Goal: Navigation & Orientation: Find specific page/section

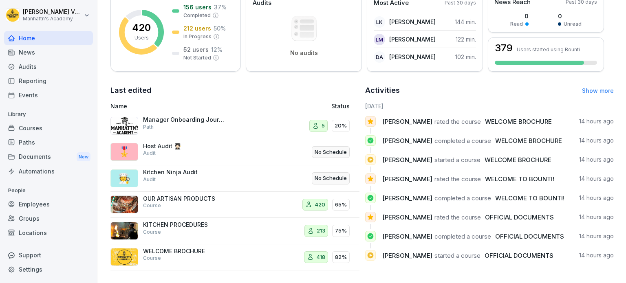
scroll to position [136, 0]
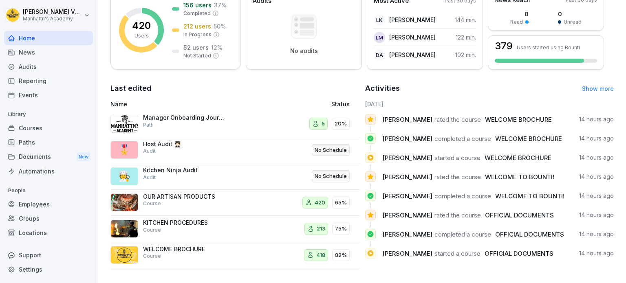
click at [31, 218] on div "Groups" at bounding box center [48, 219] width 89 height 14
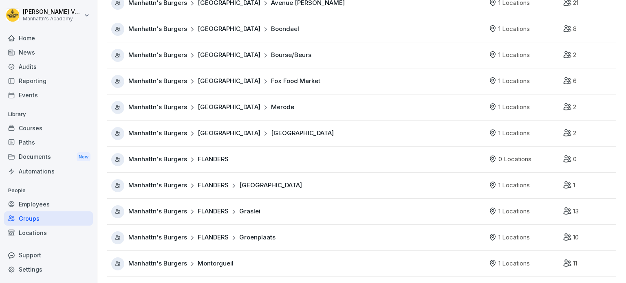
scroll to position [137, 0]
click at [45, 206] on div "Employees" at bounding box center [48, 204] width 89 height 14
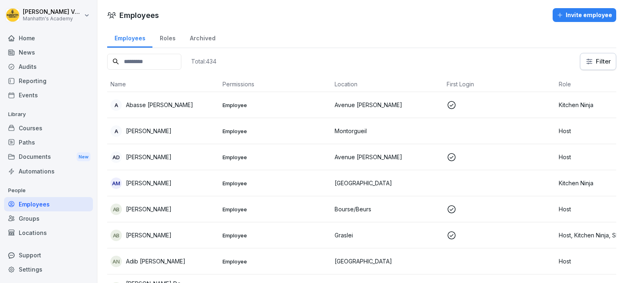
click at [28, 125] on div "Courses" at bounding box center [48, 128] width 89 height 14
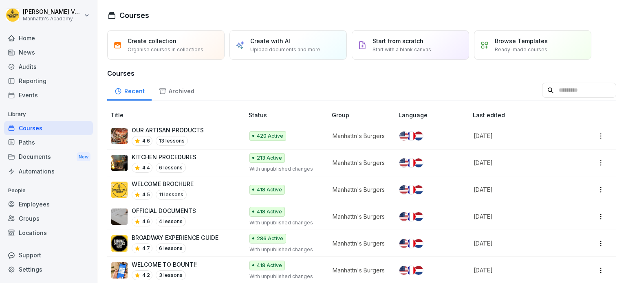
click at [38, 143] on div "Paths" at bounding box center [48, 142] width 89 height 14
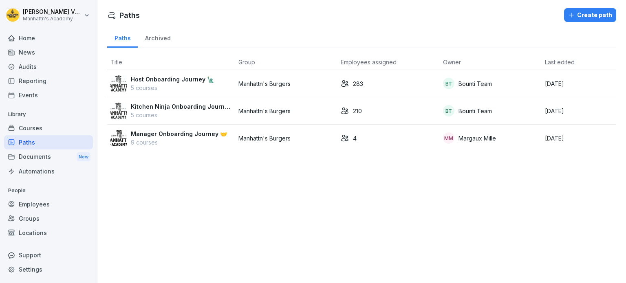
click at [175, 158] on div "Paths Create path Paths Archived Title Group Employees assigned Owner Last edit…" at bounding box center [361, 141] width 529 height 283
click at [177, 173] on div "Paths Create path Paths Archived Title Group Employees assigned Owner Last edit…" at bounding box center [361, 141] width 529 height 283
click at [203, 188] on div "Paths Create path Paths Archived Title Group Employees assigned Owner Last edit…" at bounding box center [361, 141] width 529 height 283
click at [42, 198] on div "Employees" at bounding box center [48, 204] width 89 height 14
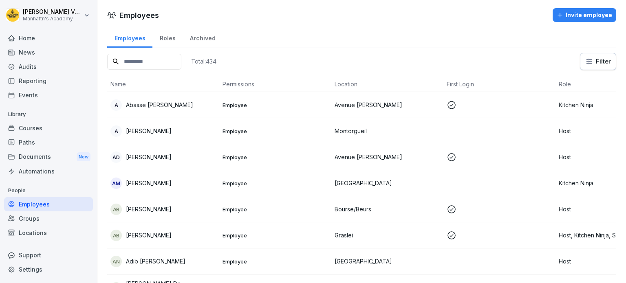
click at [142, 56] on input at bounding box center [144, 62] width 74 height 16
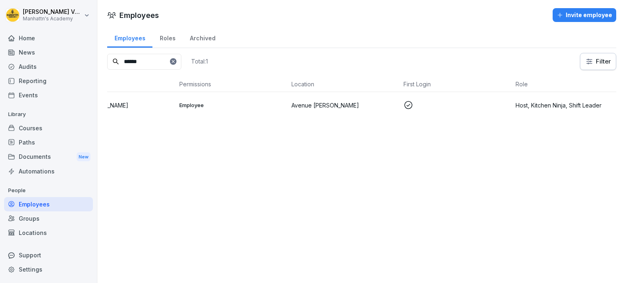
scroll to position [0, 58]
drag, startPoint x: 157, startPoint y: 65, endPoint x: 69, endPoint y: 62, distance: 88.5
click at [69, 62] on div "[PERSON_NAME]'s Academy Home News Audits Reporting Events Library Courses Paths…" at bounding box center [313, 141] width 626 height 283
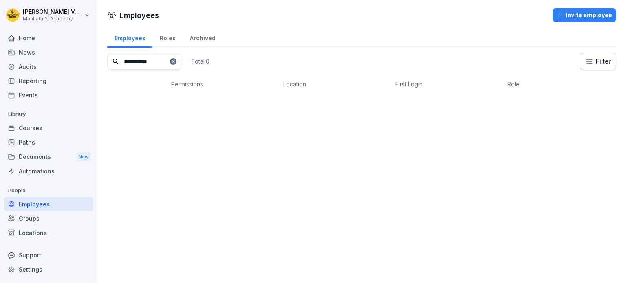
drag, startPoint x: 163, startPoint y: 62, endPoint x: 43, endPoint y: 58, distance: 120.0
click at [43, 58] on div "**********" at bounding box center [313, 141] width 626 height 283
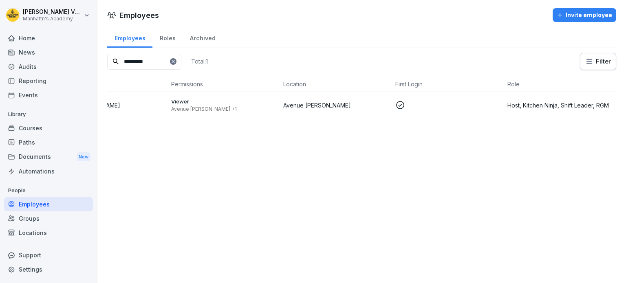
drag, startPoint x: 158, startPoint y: 61, endPoint x: 28, endPoint y: 44, distance: 131.2
click at [28, 44] on div "[PERSON_NAME]'s Academy Home News Audits Reporting Events Library Courses Paths…" at bounding box center [313, 141] width 626 height 283
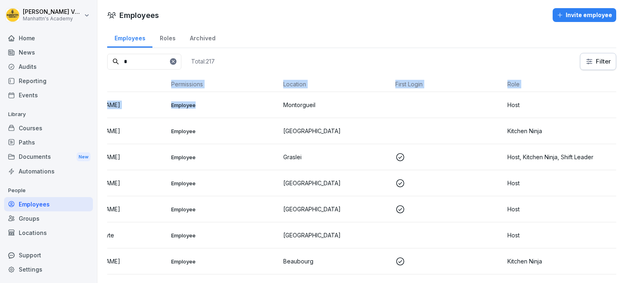
scroll to position [0, 0]
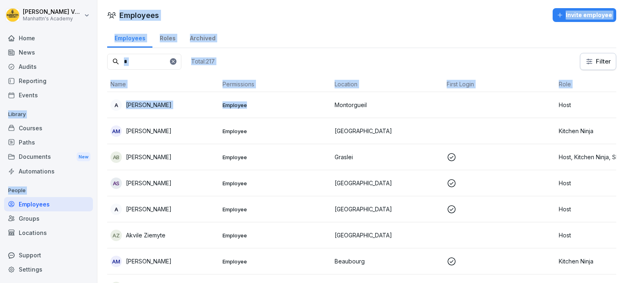
drag, startPoint x: 258, startPoint y: 100, endPoint x: 89, endPoint y: 93, distance: 168.9
click at [89, 93] on div "[PERSON_NAME]'s Academy Home News Audits Reporting Events Library Courses Paths…" at bounding box center [313, 141] width 626 height 283
click at [284, 42] on div "Employees Roles Archived" at bounding box center [361, 37] width 509 height 21
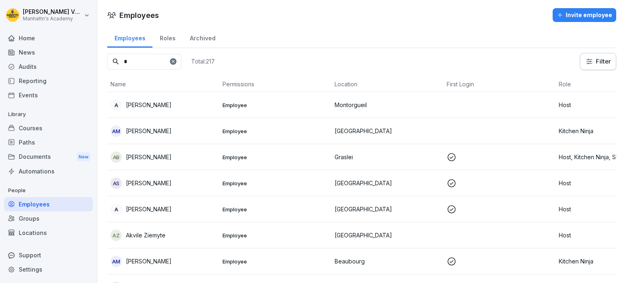
click at [133, 65] on input "*" at bounding box center [144, 62] width 74 height 16
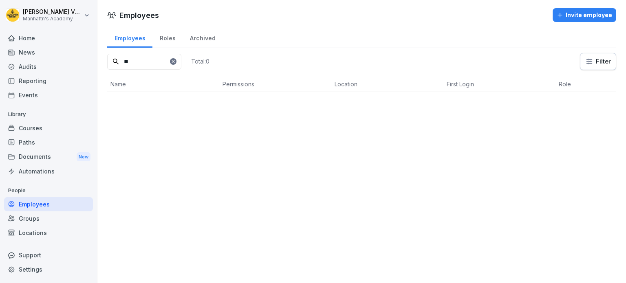
type input "*"
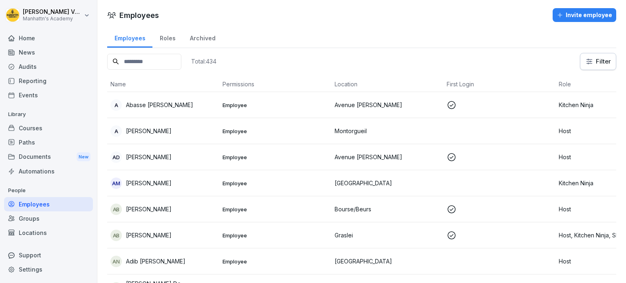
click at [76, 224] on div "Groups" at bounding box center [48, 219] width 89 height 14
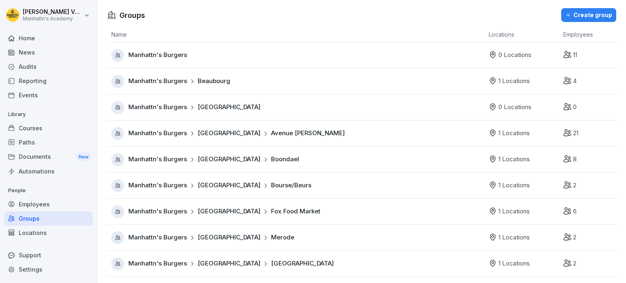
click at [304, 266] on div "Manhattn's Burgers [GEOGRAPHIC_DATA]" at bounding box center [298, 264] width 374 height 13
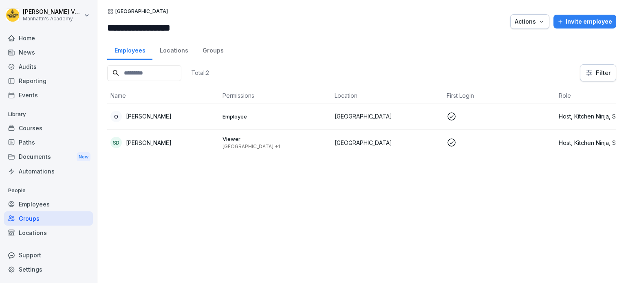
click at [53, 220] on div "Groups" at bounding box center [48, 219] width 89 height 14
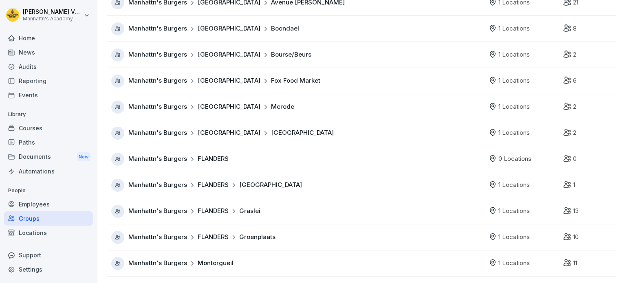
scroll to position [137, 0]
click at [264, 233] on span "Groenplaats" at bounding box center [257, 237] width 36 height 9
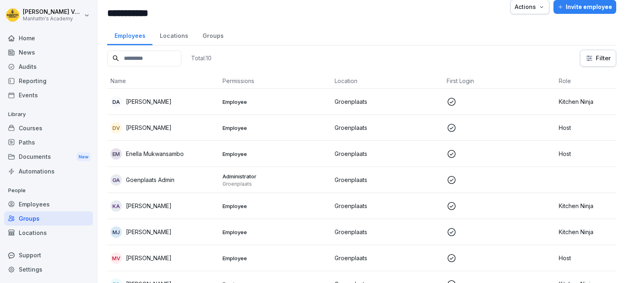
click at [58, 216] on div "Groups" at bounding box center [48, 219] width 89 height 14
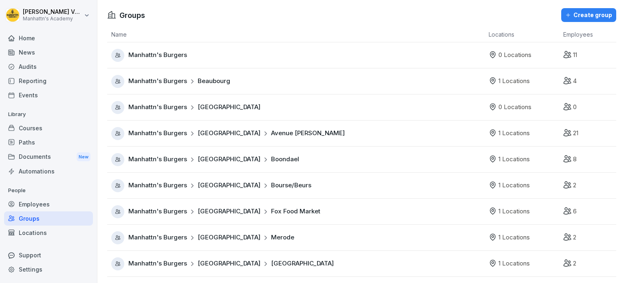
click at [279, 136] on span "Avenue [PERSON_NAME]" at bounding box center [308, 133] width 74 height 9
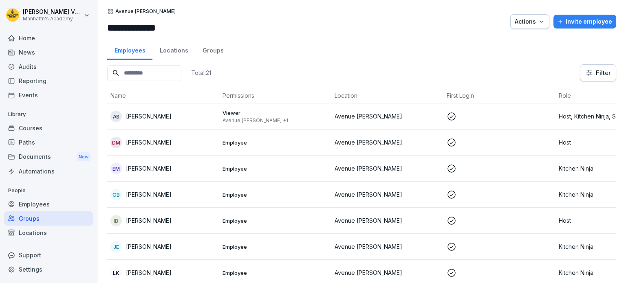
click at [45, 214] on div "Groups" at bounding box center [48, 219] width 89 height 14
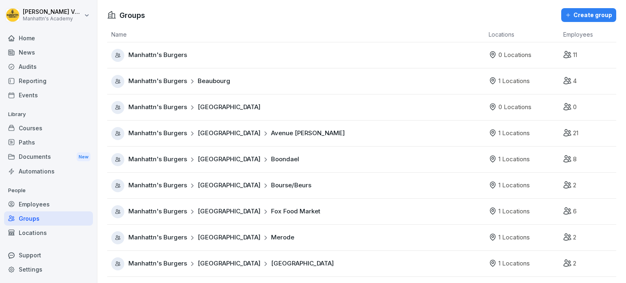
click at [276, 128] on div "Manhattn's Burgers [GEOGRAPHIC_DATA][PERSON_NAME]" at bounding box center [298, 133] width 374 height 13
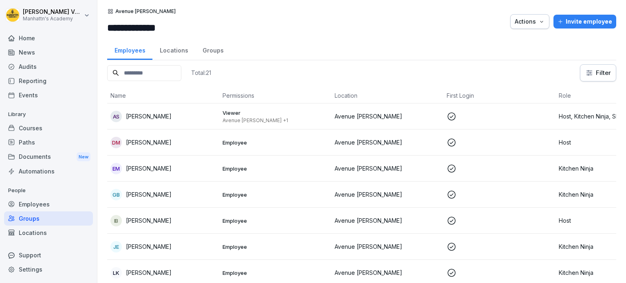
click at [209, 50] on div "Groups" at bounding box center [212, 49] width 35 height 21
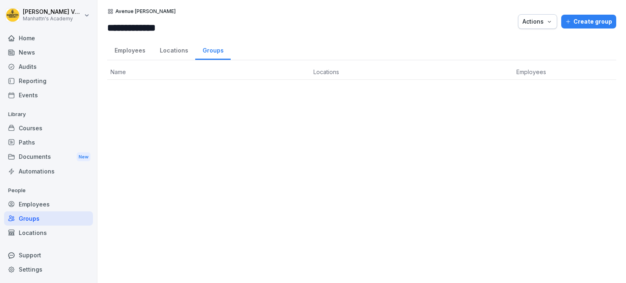
click at [142, 50] on div "Employees" at bounding box center [129, 49] width 45 height 21
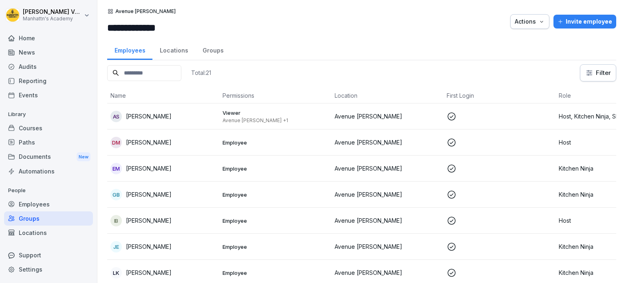
click at [166, 50] on div "Locations" at bounding box center [174, 49] width 43 height 21
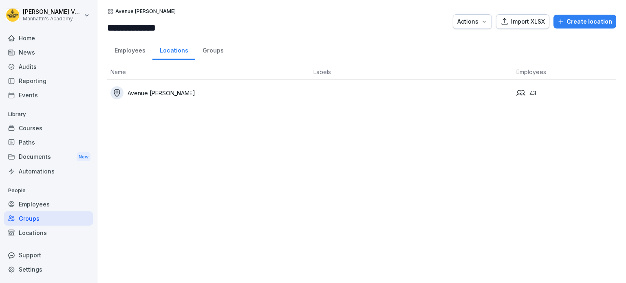
click at [135, 52] on div "Employees" at bounding box center [129, 49] width 45 height 21
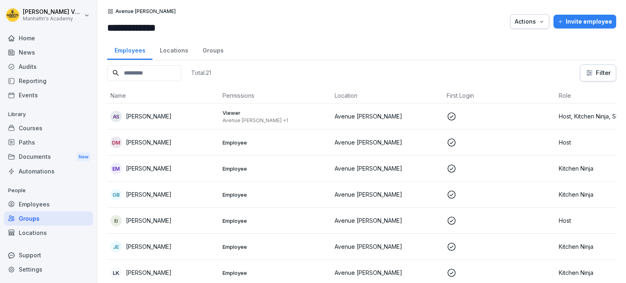
click at [49, 202] on div "Employees" at bounding box center [48, 204] width 89 height 14
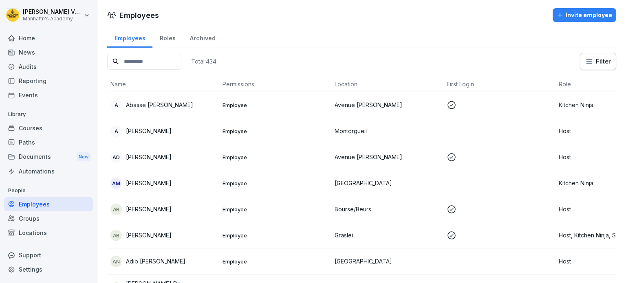
click at [148, 62] on input at bounding box center [144, 62] width 74 height 16
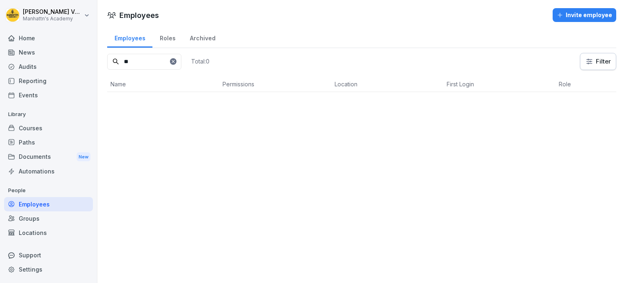
type input "*"
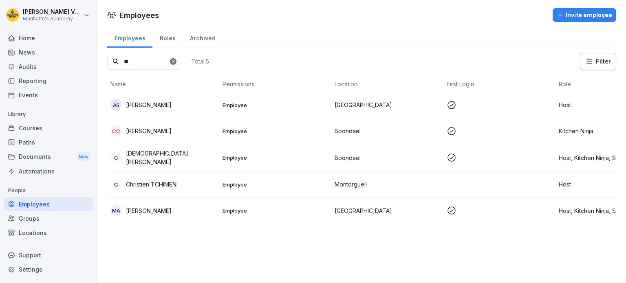
type input "*"
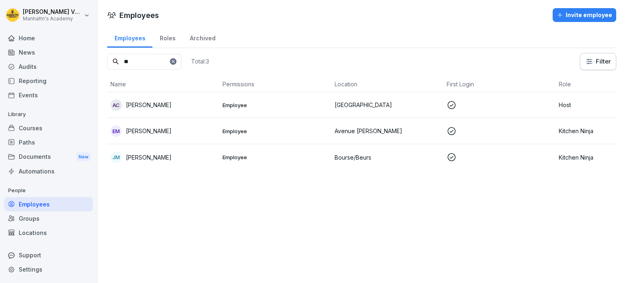
type input "*"
type input "***"
click at [197, 101] on div "MB [PERSON_NAME]" at bounding box center [164, 105] width 106 height 11
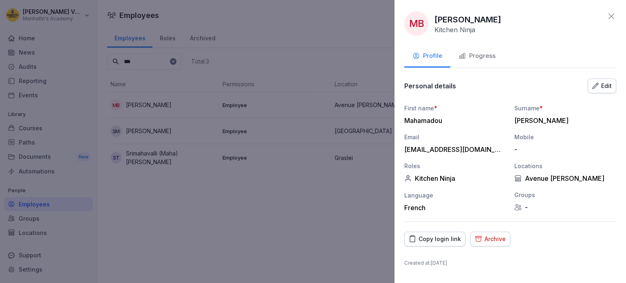
click at [610, 21] on div "MB [PERSON_NAME] Bana Kitchen Ninja" at bounding box center [511, 23] width 212 height 24
click at [612, 22] on div "MB [PERSON_NAME] Bana Kitchen Ninja" at bounding box center [511, 23] width 212 height 24
click at [613, 16] on icon at bounding box center [612, 16] width 10 height 10
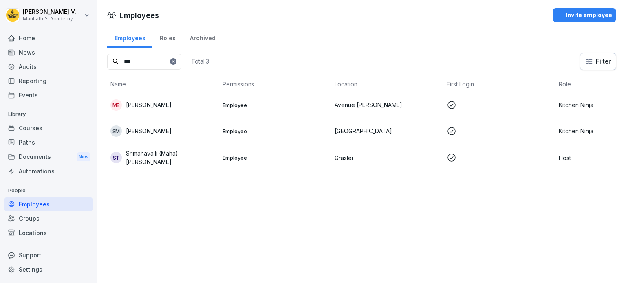
click at [42, 231] on div "Locations" at bounding box center [48, 233] width 89 height 14
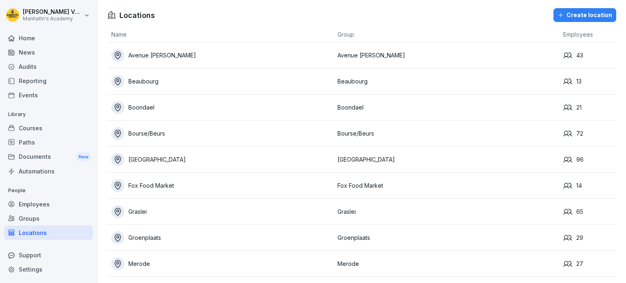
click at [170, 55] on div "Avenue [PERSON_NAME]" at bounding box center [222, 55] width 222 height 13
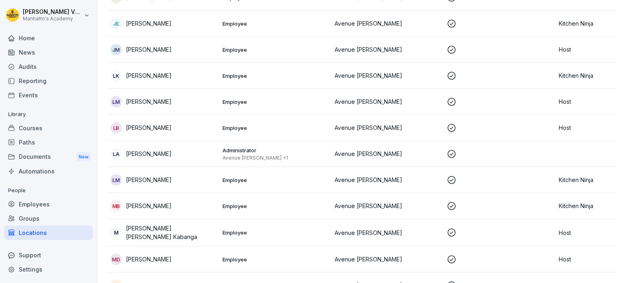
scroll to position [461, 0]
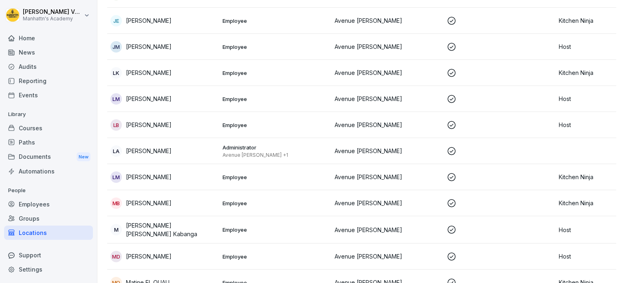
click at [26, 211] on div "Employees" at bounding box center [48, 204] width 89 height 14
click at [26, 214] on div "Groups" at bounding box center [48, 219] width 89 height 14
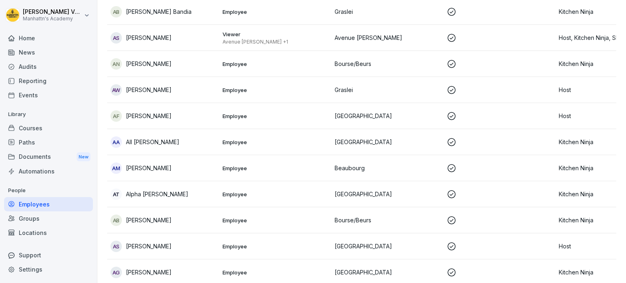
scroll to position [8, 0]
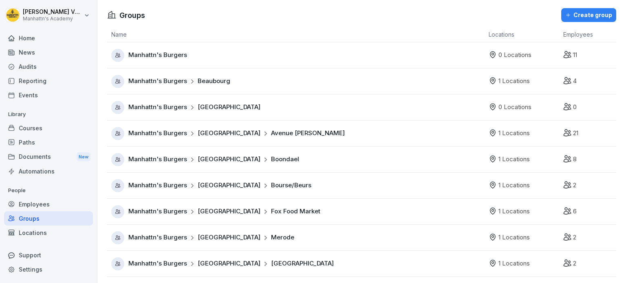
click at [46, 207] on div "Employees" at bounding box center [48, 204] width 89 height 14
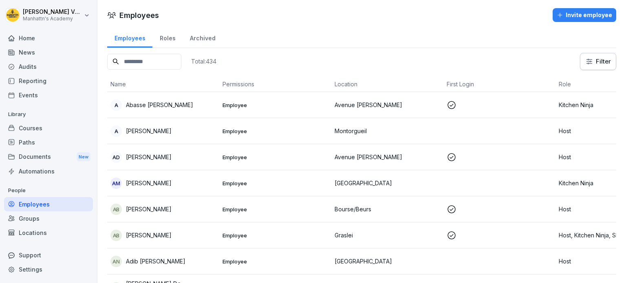
click at [593, 64] on html "[PERSON_NAME]'s Academy Home News Audits Reporting Events Library Courses Paths…" at bounding box center [313, 141] width 626 height 283
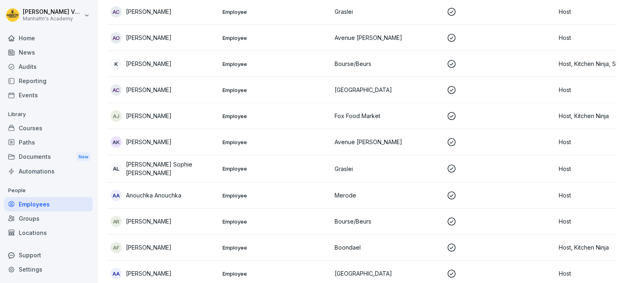
scroll to position [552, 0]
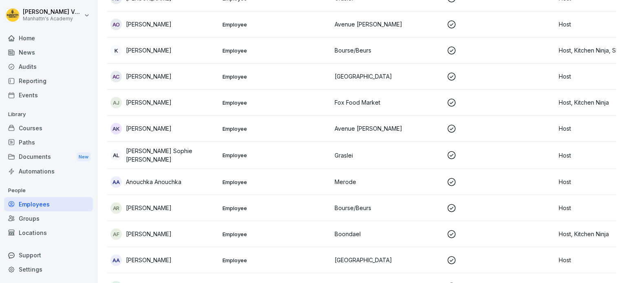
click at [156, 38] on td "K [PERSON_NAME]" at bounding box center [163, 51] width 112 height 26
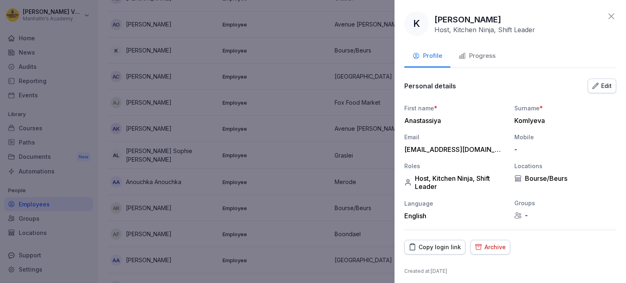
click at [607, 13] on icon at bounding box center [612, 16] width 10 height 10
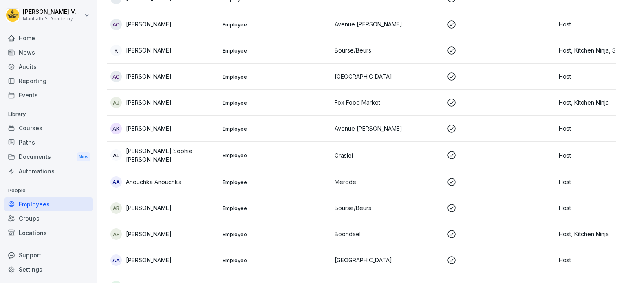
click at [39, 121] on div "Courses" at bounding box center [48, 128] width 89 height 14
